Goal: Transaction & Acquisition: Obtain resource

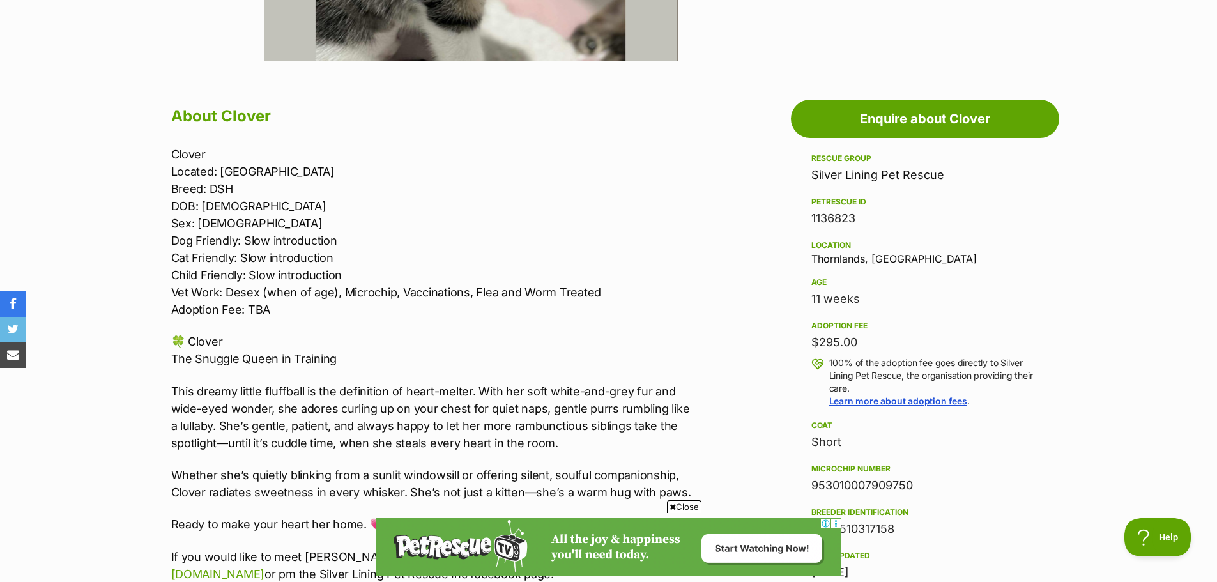
drag, startPoint x: 890, startPoint y: 176, endPoint x: 980, endPoint y: 160, distance: 91.4
click at [980, 160] on div "Rescue group" at bounding box center [924, 158] width 227 height 10
drag, startPoint x: 964, startPoint y: 176, endPoint x: 814, endPoint y: 182, distance: 150.3
click at [814, 182] on div "Silver Lining Pet Rescue" at bounding box center [924, 175] width 227 height 18
copy link "Silver Lining Pet Rescue"
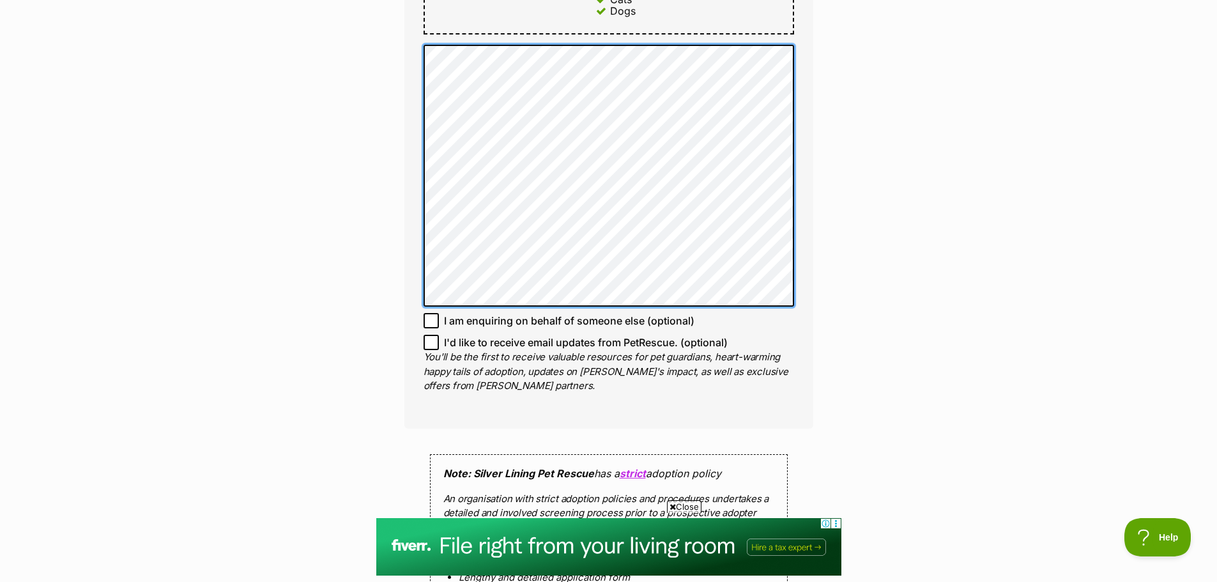
scroll to position [958, 0]
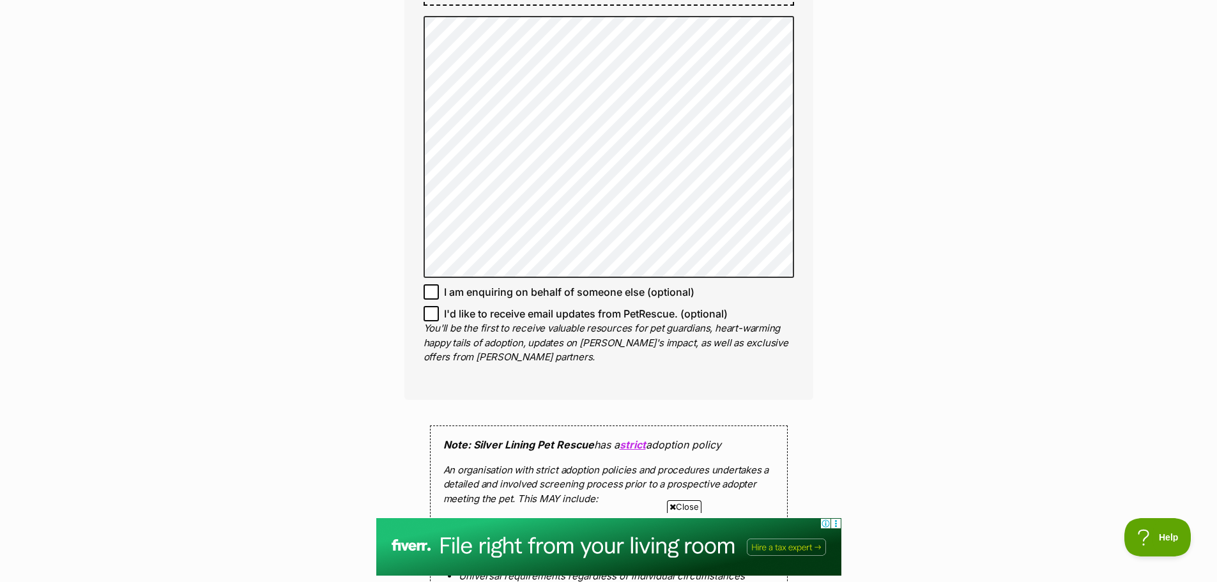
click at [430, 315] on icon at bounding box center [431, 313] width 9 height 9
click at [430, 315] on input "I'd like to receive email updates from PetRescue. (optional)" at bounding box center [431, 313] width 15 height 15
checkbox input "true"
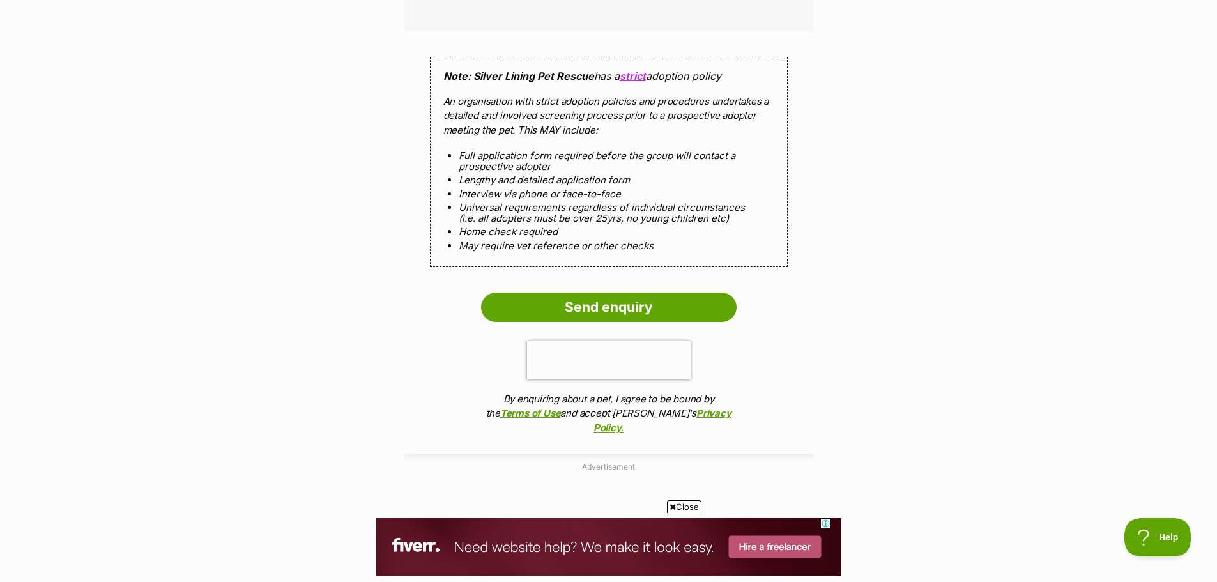
scroll to position [1278, 0]
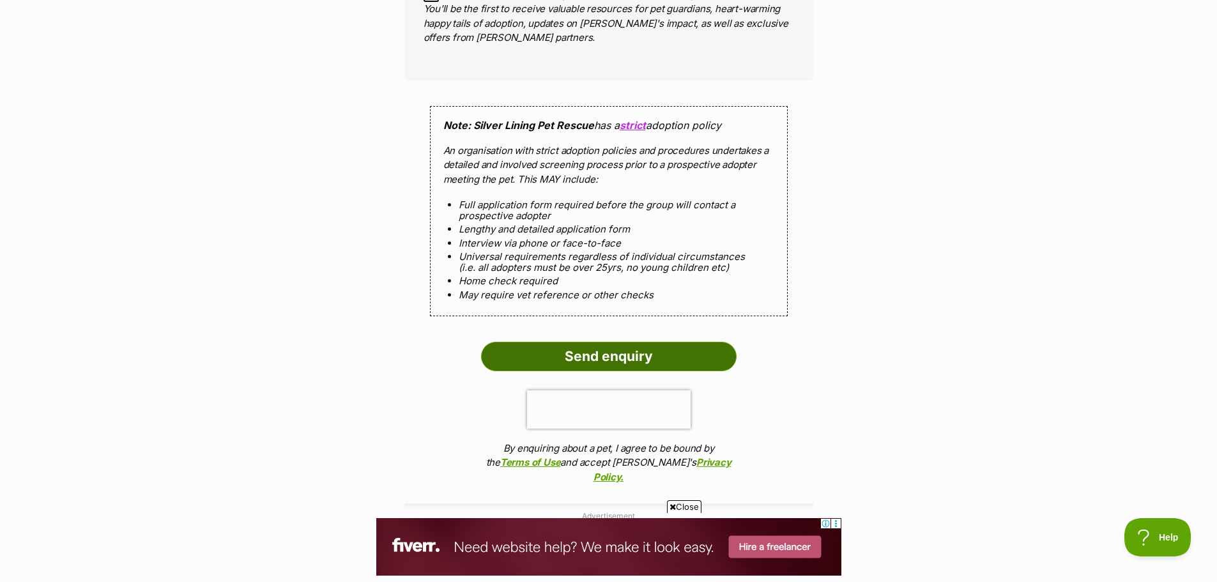
click at [496, 362] on input "Send enquiry" at bounding box center [609, 356] width 256 height 29
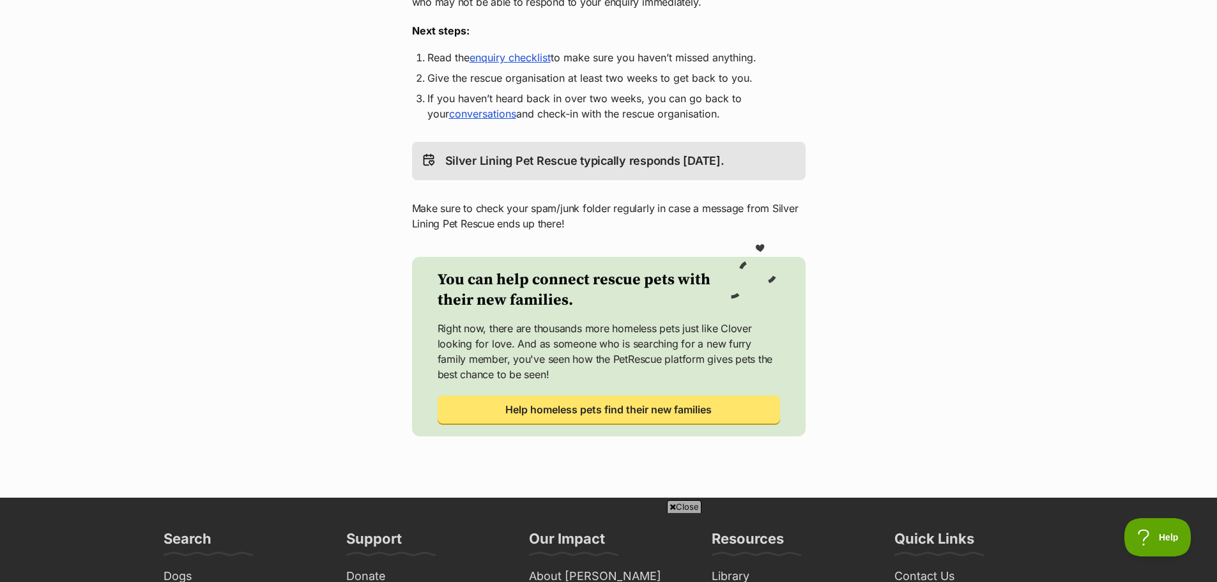
click at [507, 58] on link "enquiry checklist" at bounding box center [510, 57] width 81 height 13
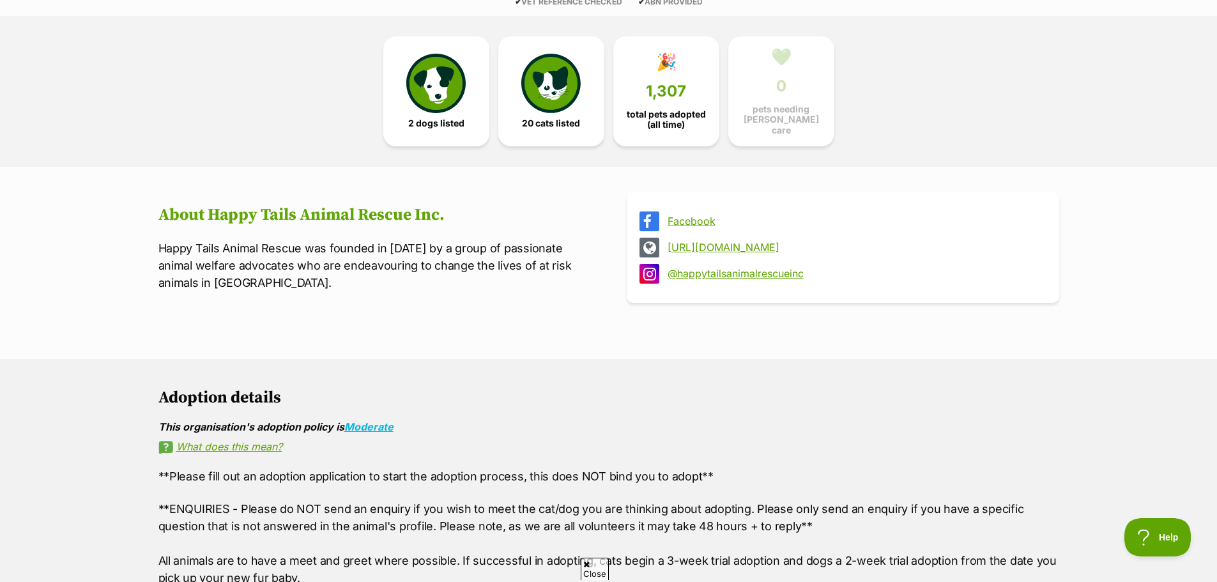
click at [689, 215] on link "Facebook" at bounding box center [855, 221] width 374 height 12
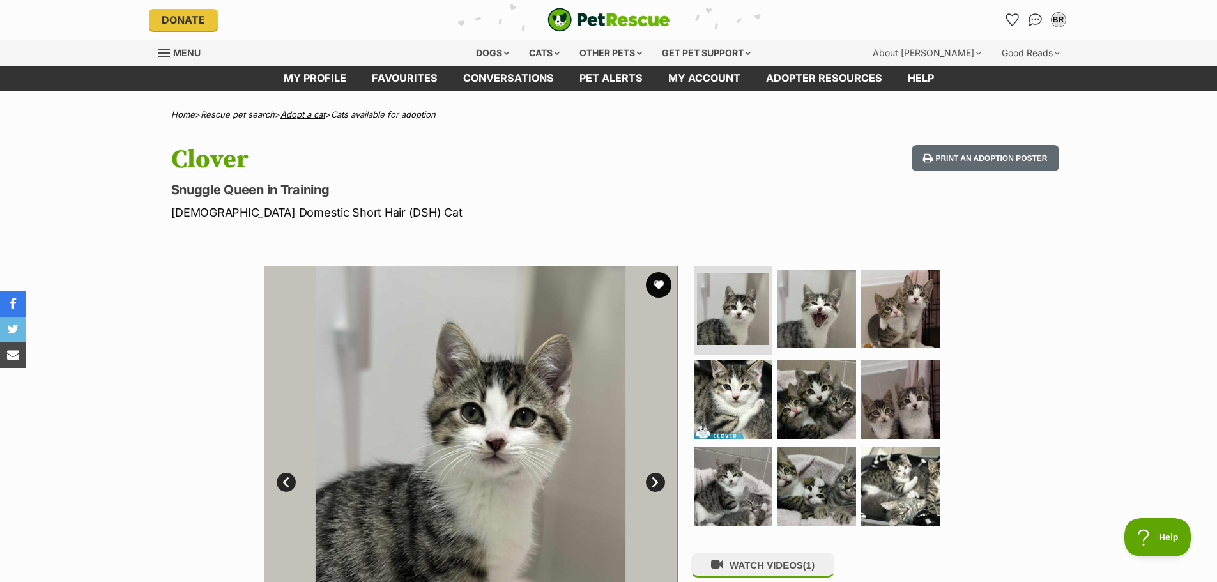
click at [316, 114] on link "Adopt a cat" at bounding box center [302, 114] width 45 height 10
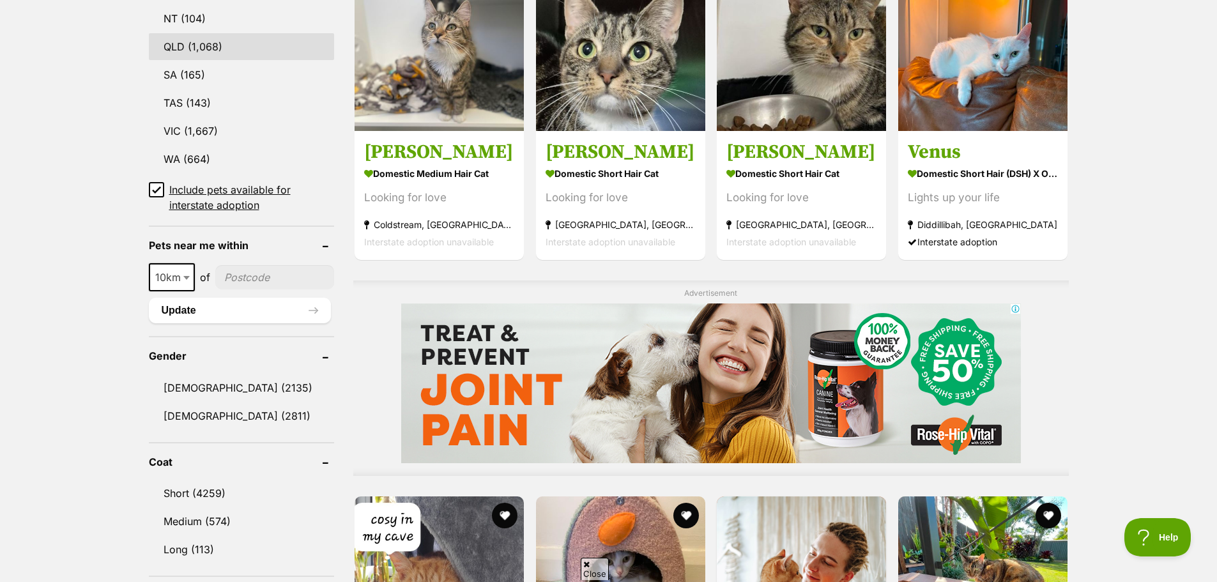
click at [199, 43] on link "QLD (1,068)" at bounding box center [242, 46] width 186 height 27
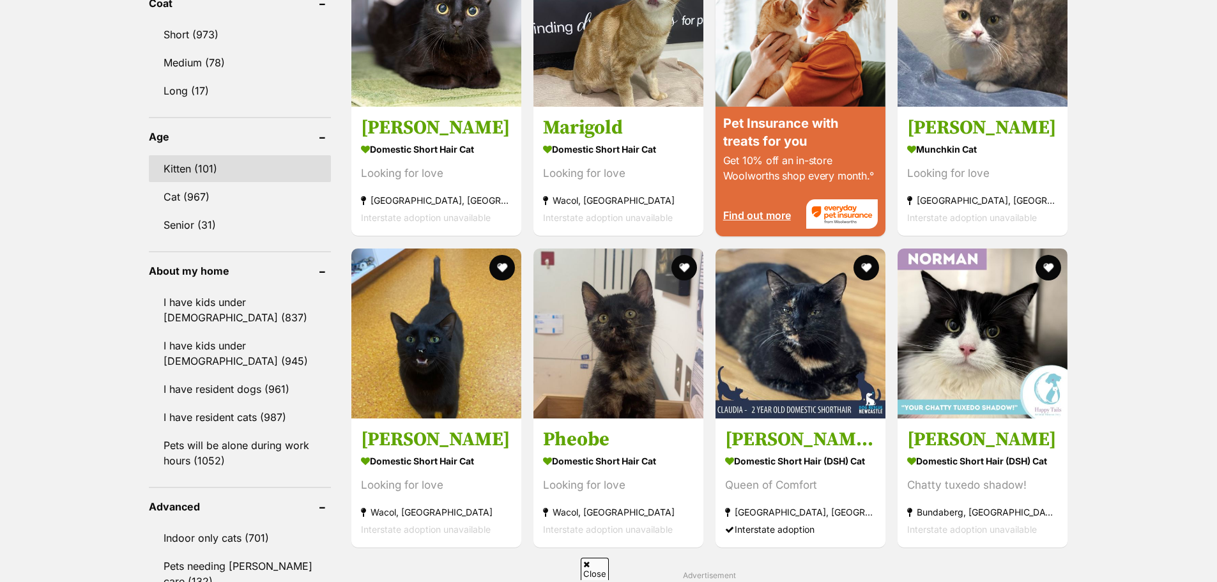
click at [202, 158] on link "Kitten (101)" at bounding box center [240, 168] width 182 height 27
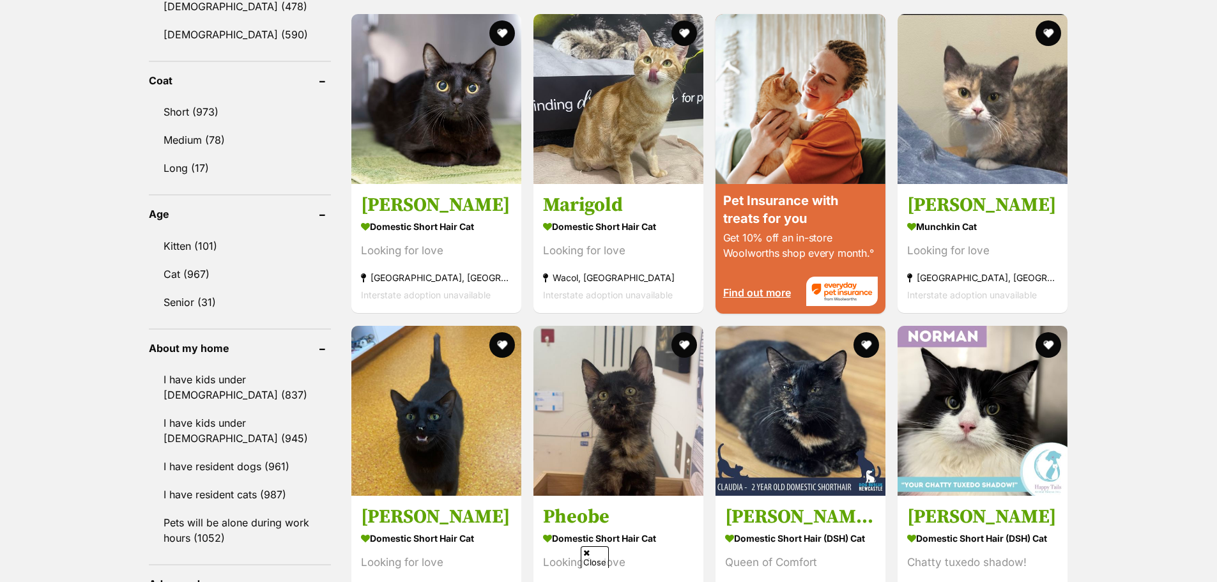
scroll to position [946, 0]
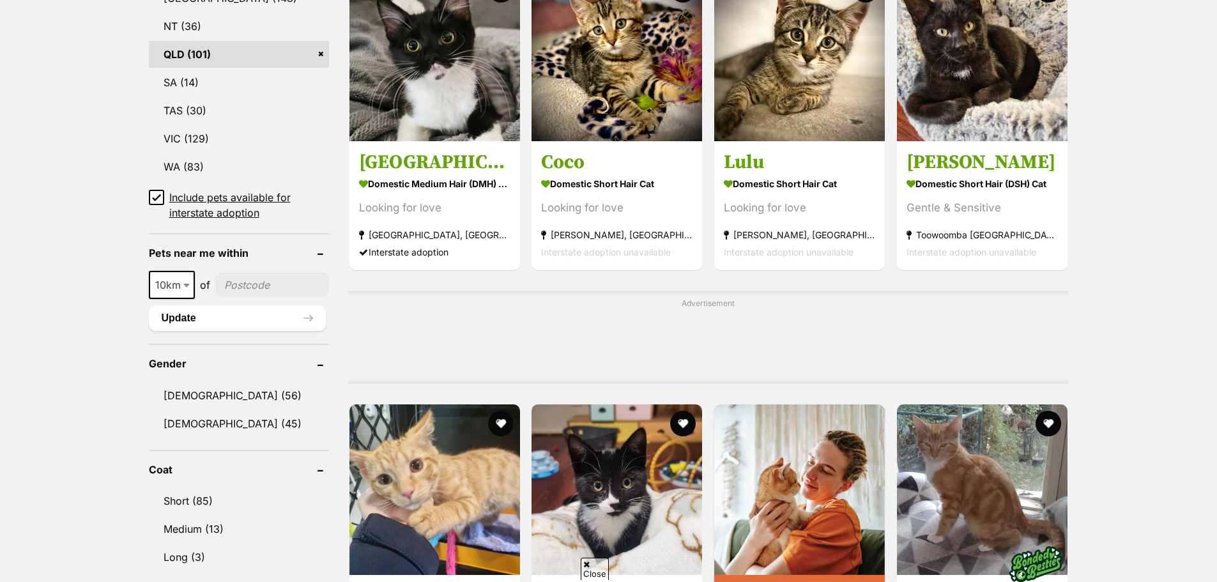
scroll to position [767, 0]
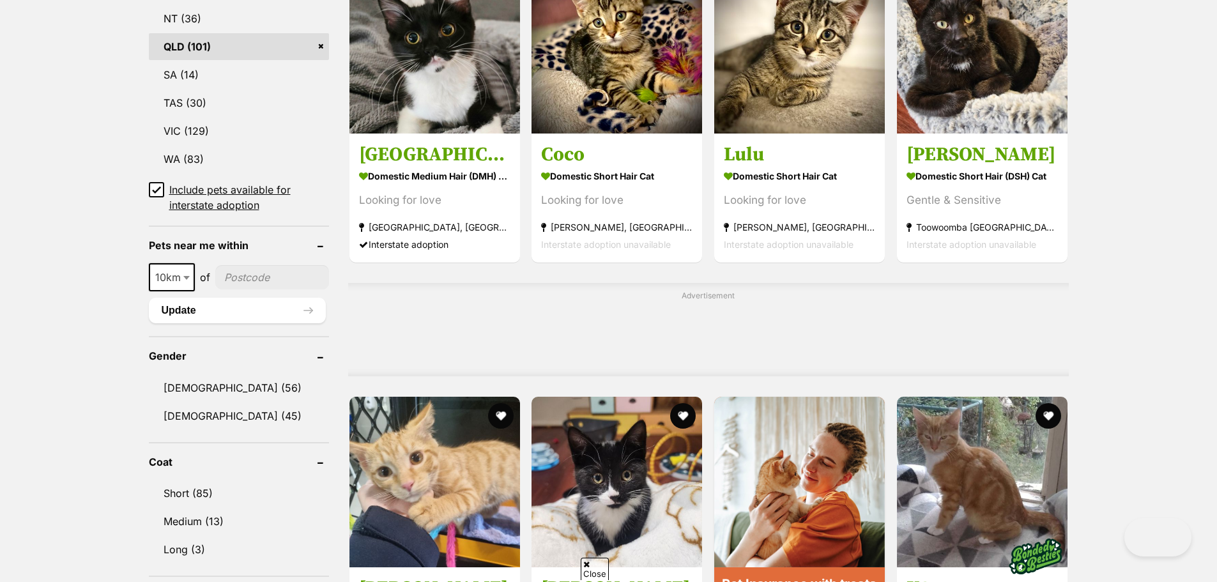
click at [186, 274] on span at bounding box center [187, 277] width 13 height 28
select select "100"
click at [247, 276] on input"] "postcode" at bounding box center [275, 277] width 107 height 24
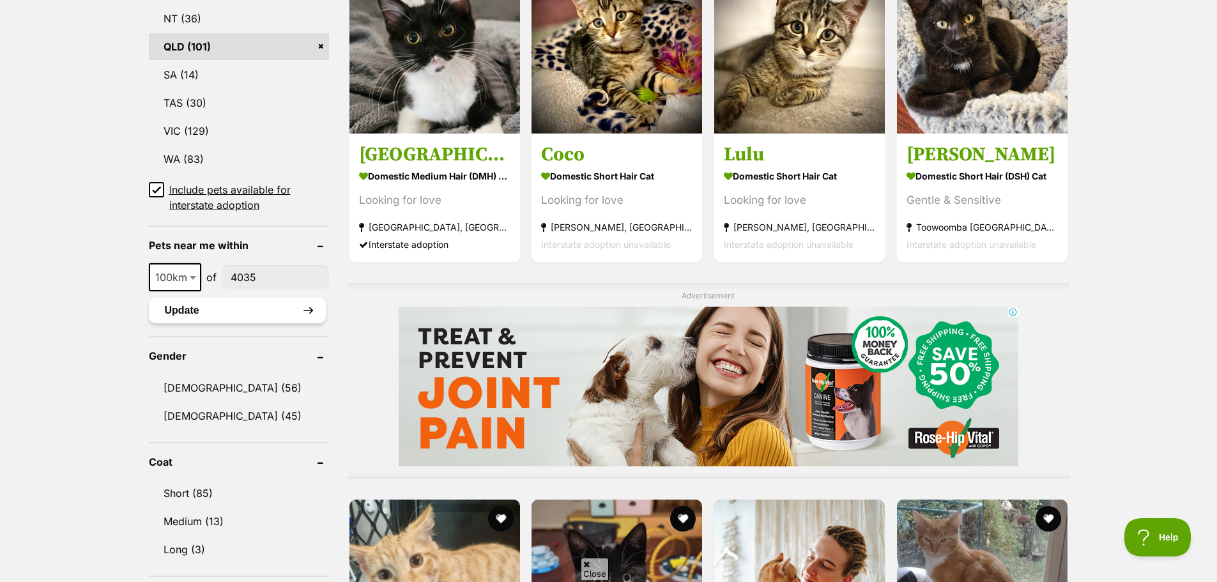
type input"] "4035"
click at [208, 318] on button "Update" at bounding box center [237, 311] width 177 height 26
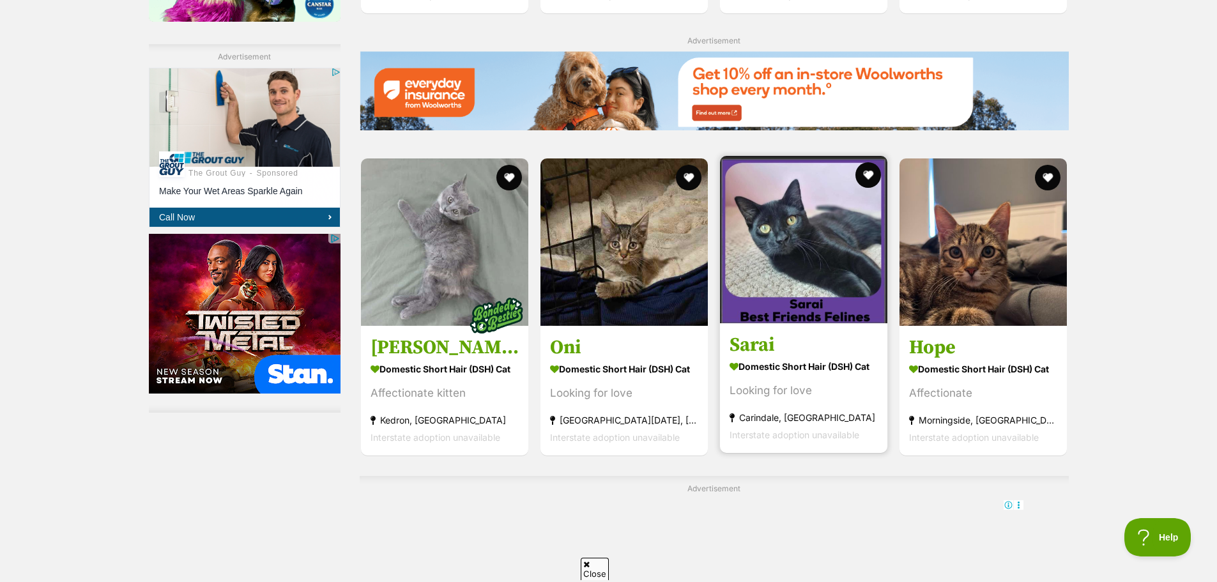
scroll to position [2236, 0]
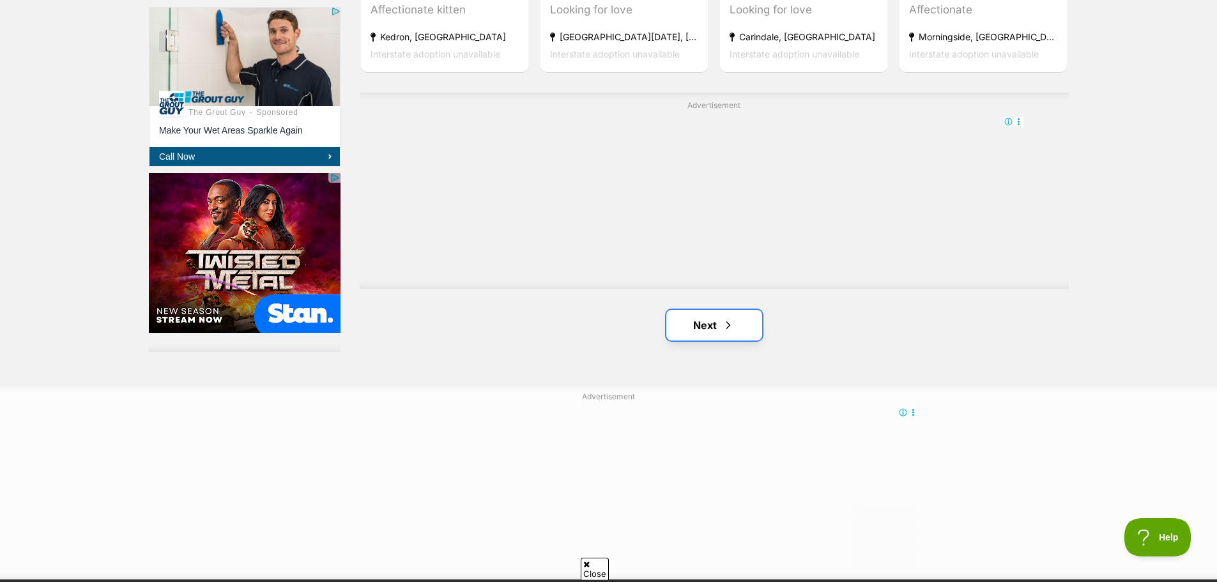
click at [700, 326] on link "Next" at bounding box center [714, 325] width 96 height 31
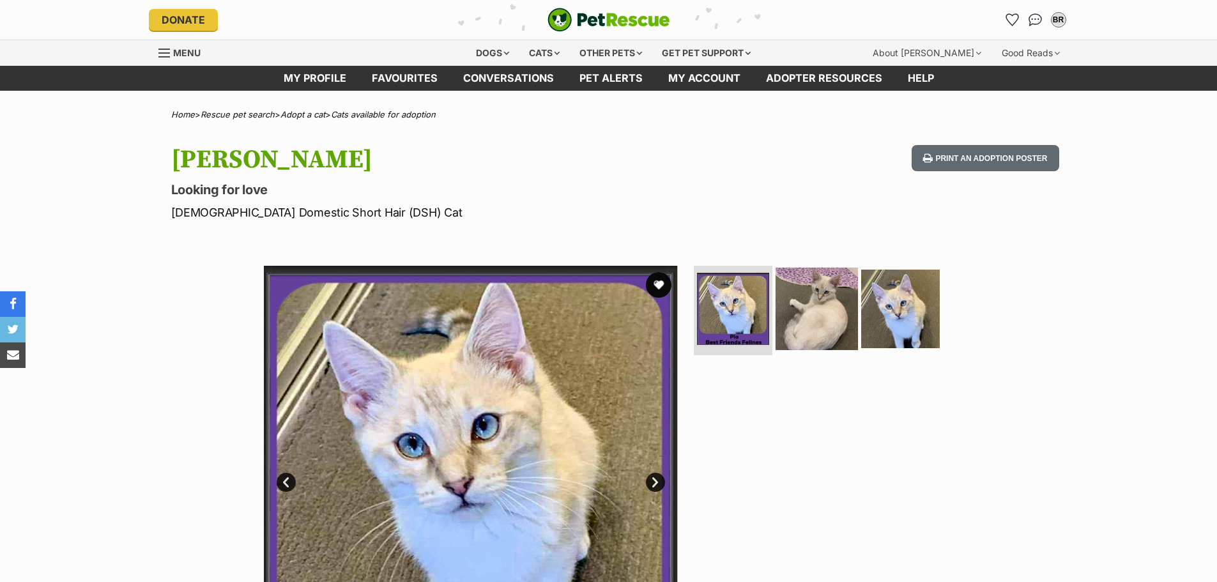
click at [837, 318] on img at bounding box center [817, 309] width 82 height 82
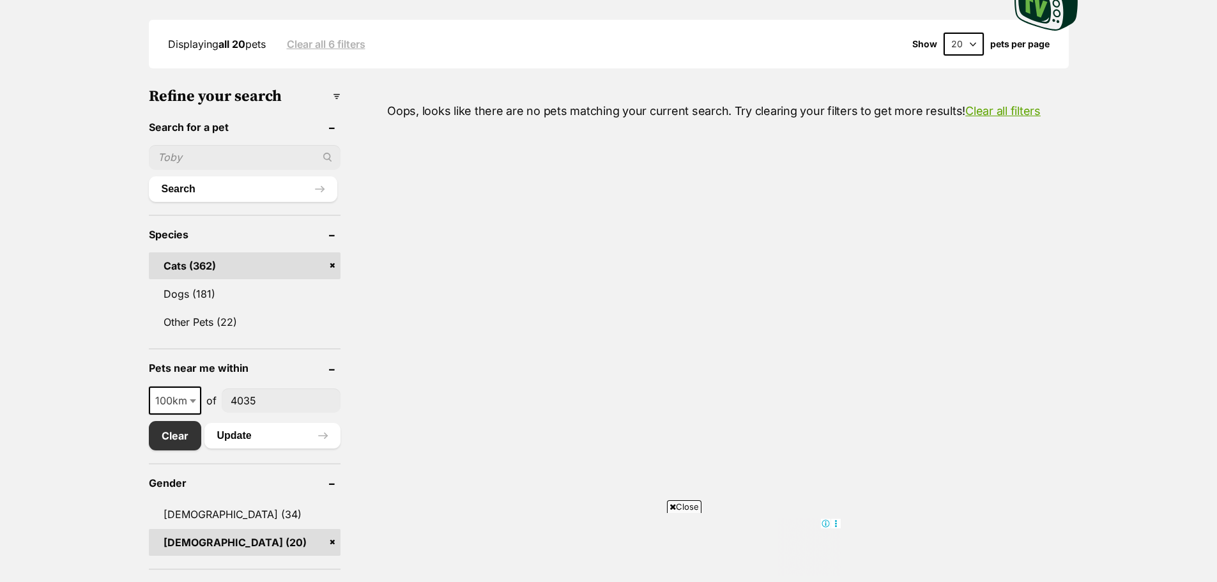
scroll to position [128, 0]
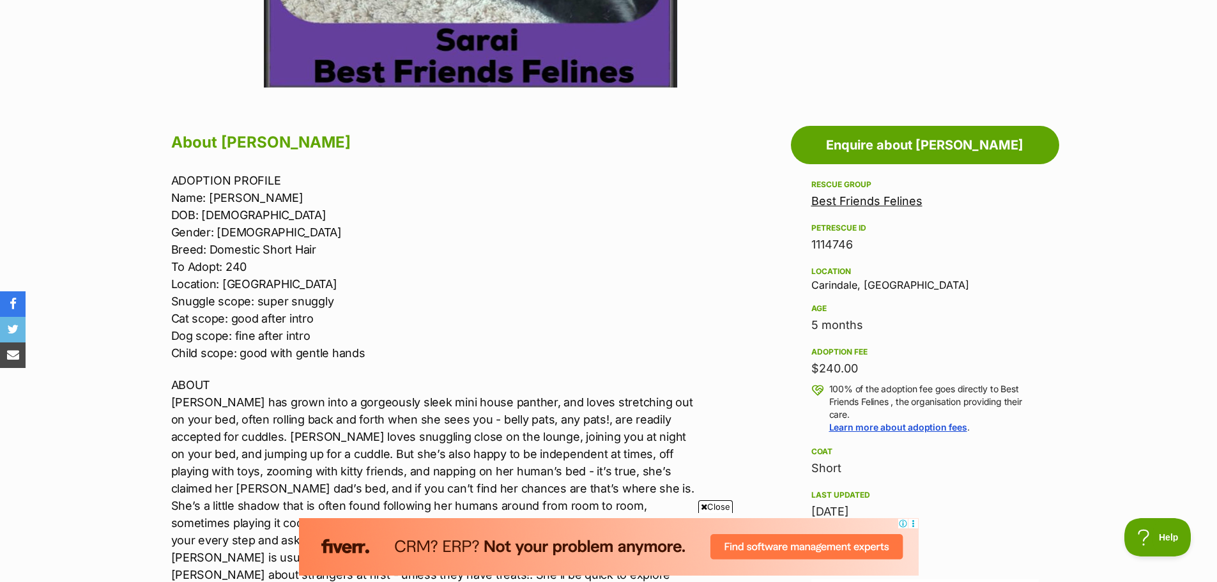
scroll to position [447, 0]
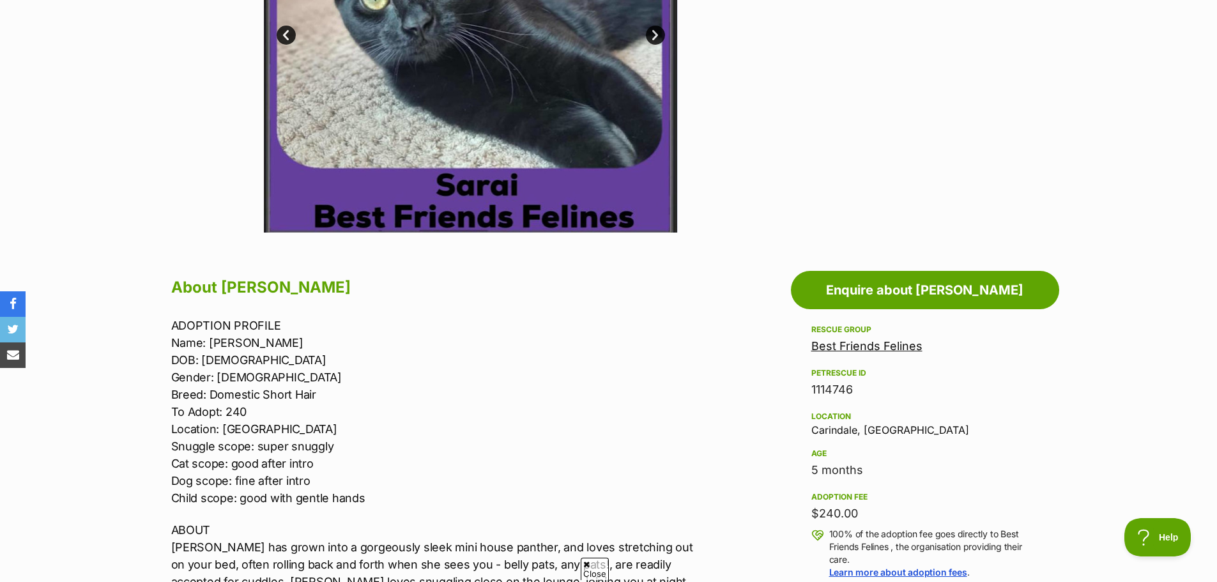
click at [659, 30] on link "Next" at bounding box center [655, 35] width 19 height 19
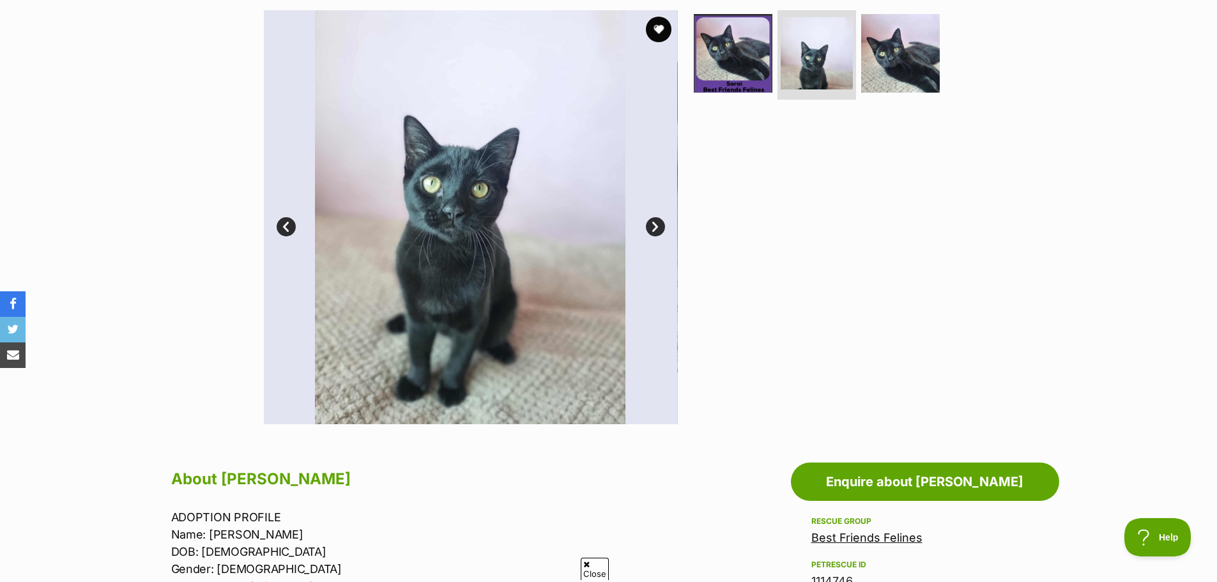
scroll to position [0, 0]
click at [656, 226] on link "Next" at bounding box center [655, 226] width 19 height 19
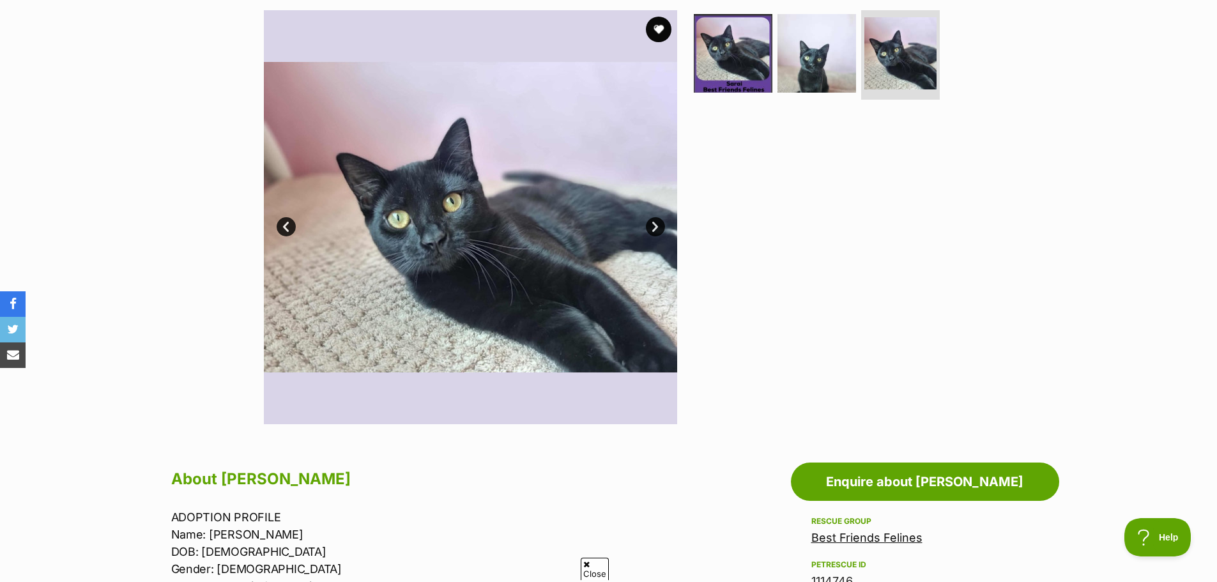
click at [656, 226] on link "Next" at bounding box center [655, 226] width 19 height 19
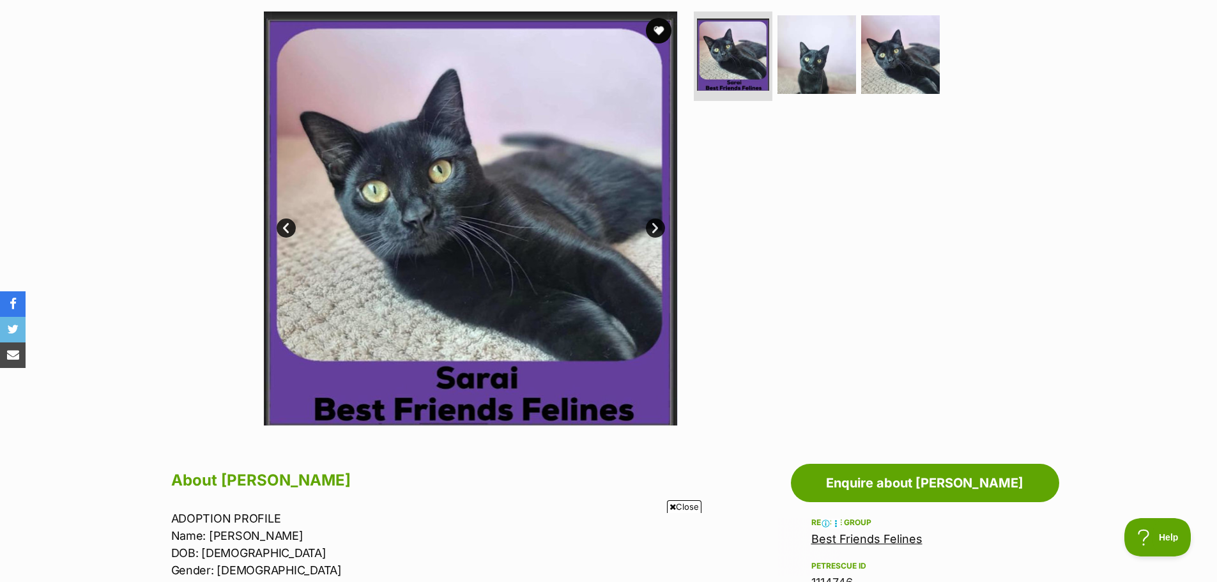
scroll to position [128, 0]
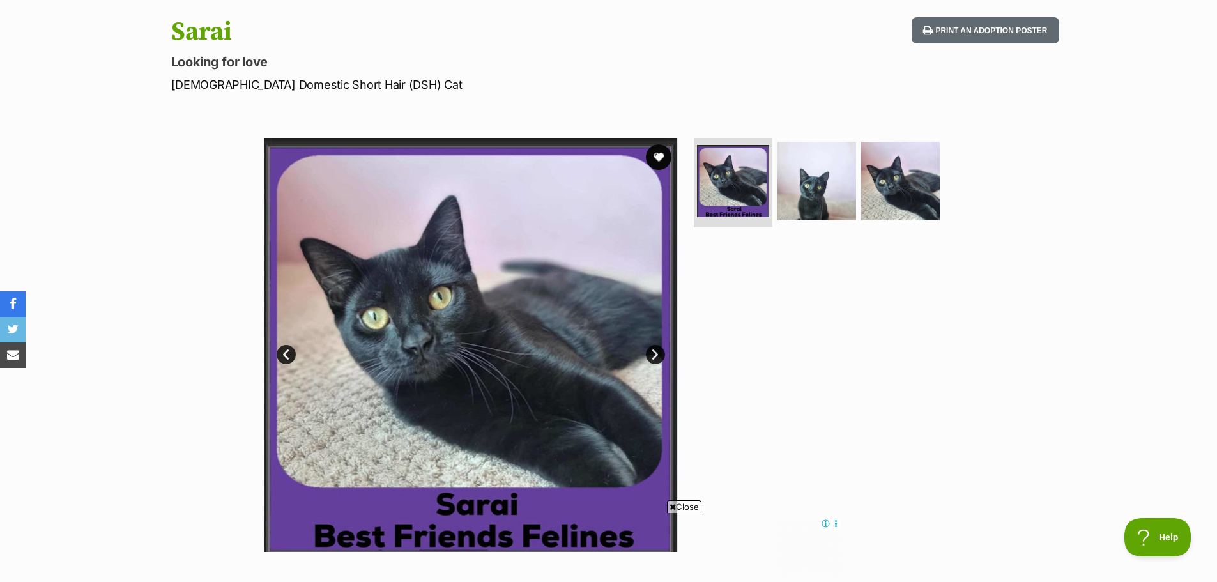
click at [660, 357] on link "Next" at bounding box center [655, 354] width 19 height 19
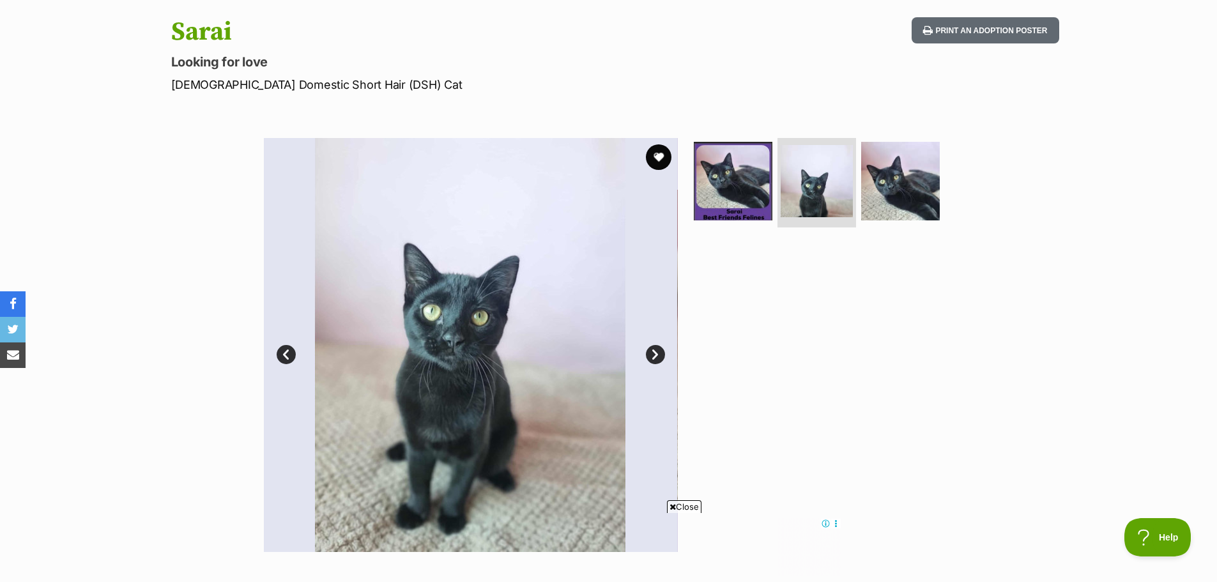
click at [660, 357] on link "Next" at bounding box center [655, 354] width 19 height 19
